Goal: Task Accomplishment & Management: Use online tool/utility

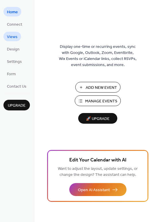
click at [15, 39] on span "Views" at bounding box center [12, 37] width 11 height 6
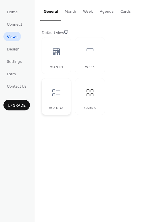
click at [62, 97] on div at bounding box center [56, 92] width 17 height 17
click at [54, 51] on icon at bounding box center [56, 51] width 7 height 7
click at [55, 95] on icon at bounding box center [56, 92] width 8 height 7
click at [89, 92] on icon at bounding box center [90, 92] width 9 height 9
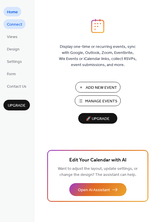
click at [16, 24] on span "Connect" at bounding box center [14, 25] width 15 height 6
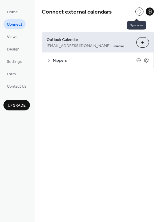
click at [137, 10] on button at bounding box center [140, 11] width 8 height 8
click at [102, 40] on span "Outlook Calendar" at bounding box center [89, 40] width 85 height 6
click at [137, 10] on button at bounding box center [140, 11] width 8 height 8
click at [72, 63] on div "Nippers" at bounding box center [98, 59] width 112 height 15
click at [80, 59] on span "Nippers" at bounding box center [95, 61] width 84 height 6
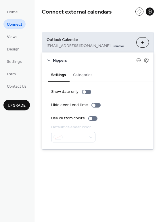
click at [112, 18] on div "Connect external calendars" at bounding box center [98, 11] width 127 height 23
